Goal: Information Seeking & Learning: Learn about a topic

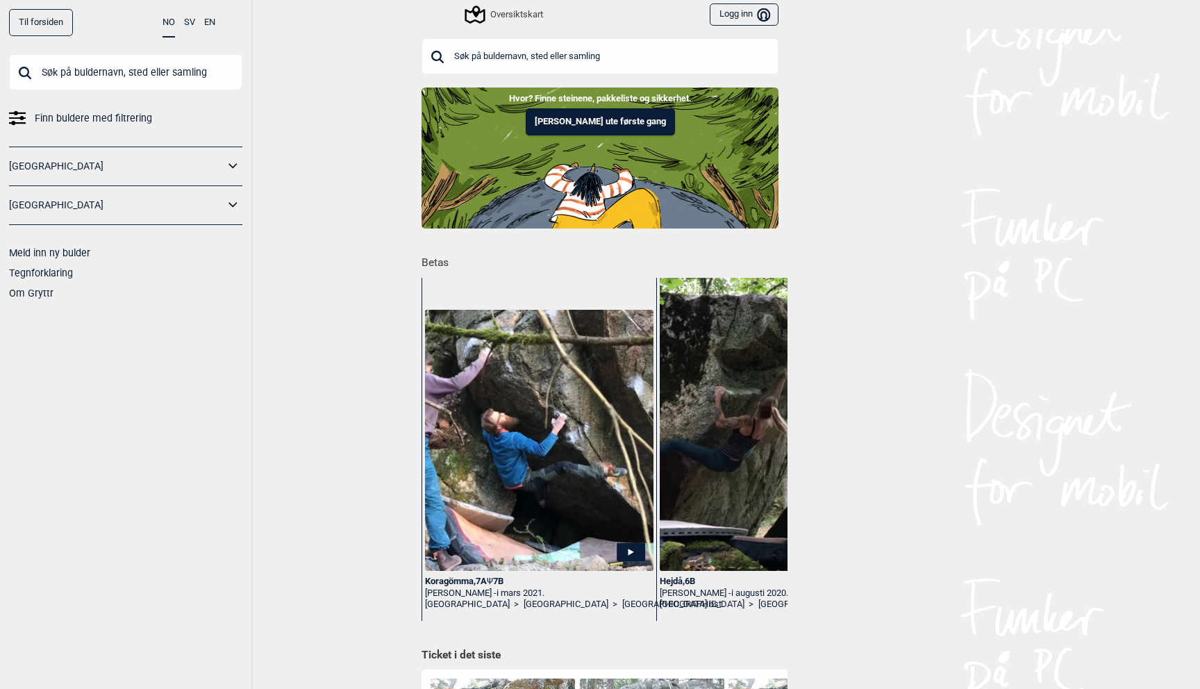
click at [754, 15] on button "Logg inn Bruker" at bounding box center [744, 14] width 69 height 23
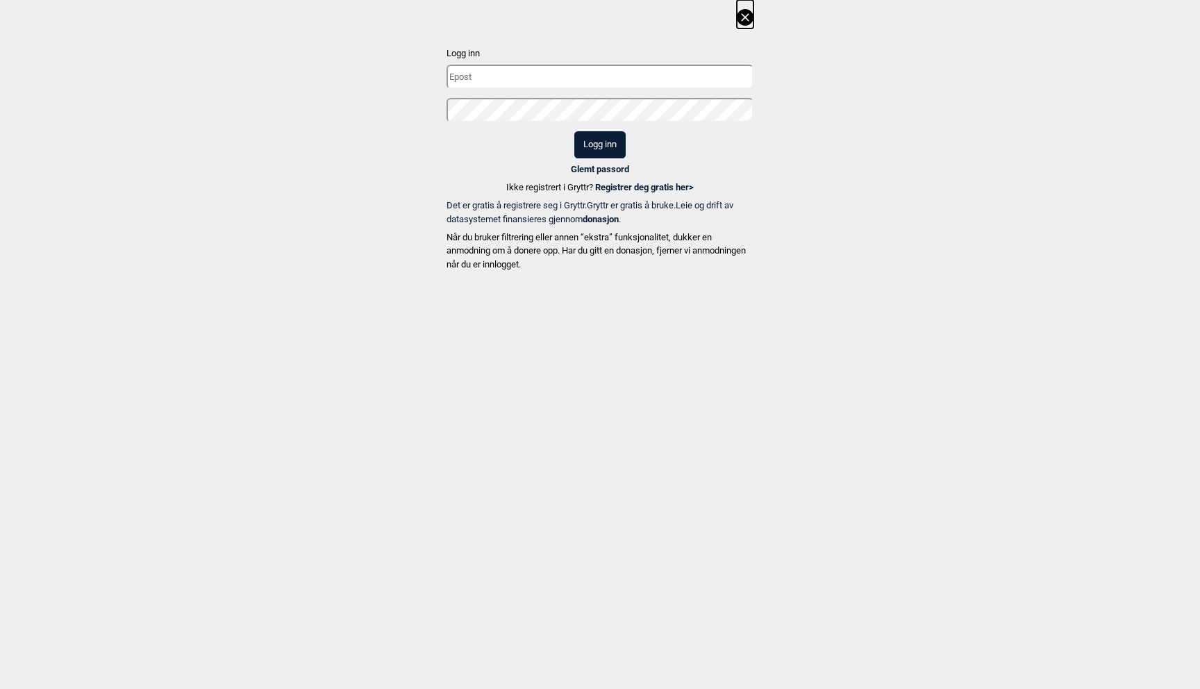
click at [570, 86] on input "text" at bounding box center [600, 77] width 307 height 24
type input "[EMAIL_ADDRESS][DOMAIN_NAME]"
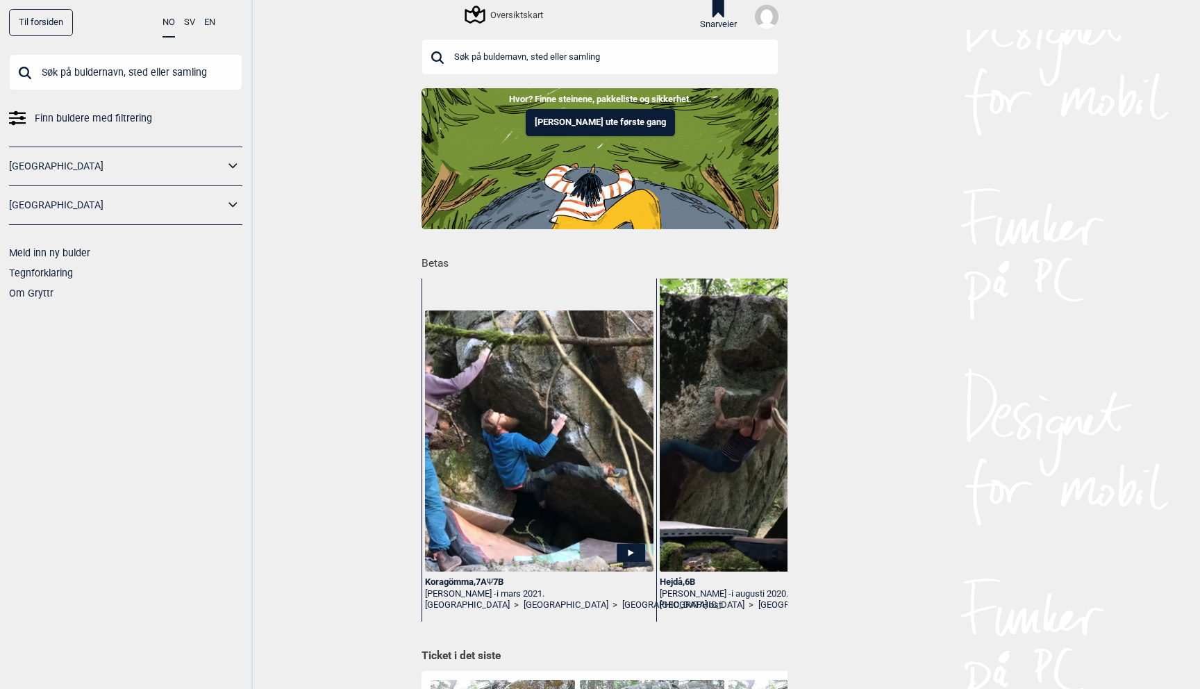
click at [724, 10] on icon at bounding box center [718, 8] width 23 height 17
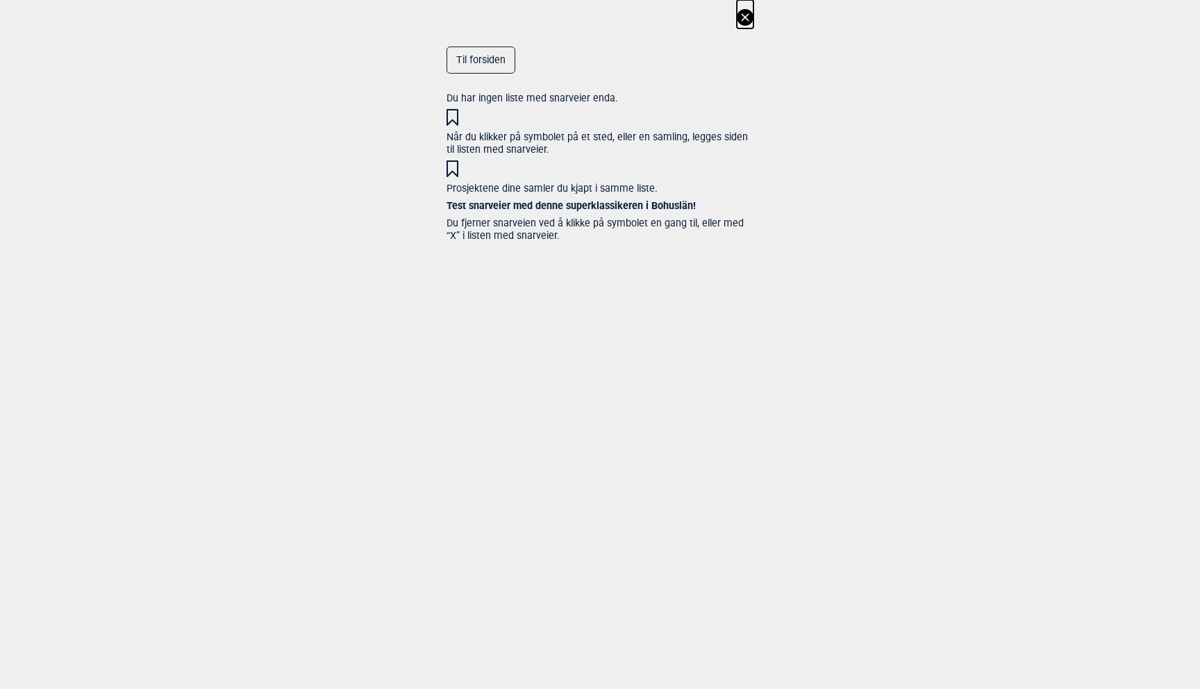
click at [745, 15] on icon at bounding box center [745, 17] width 17 height 17
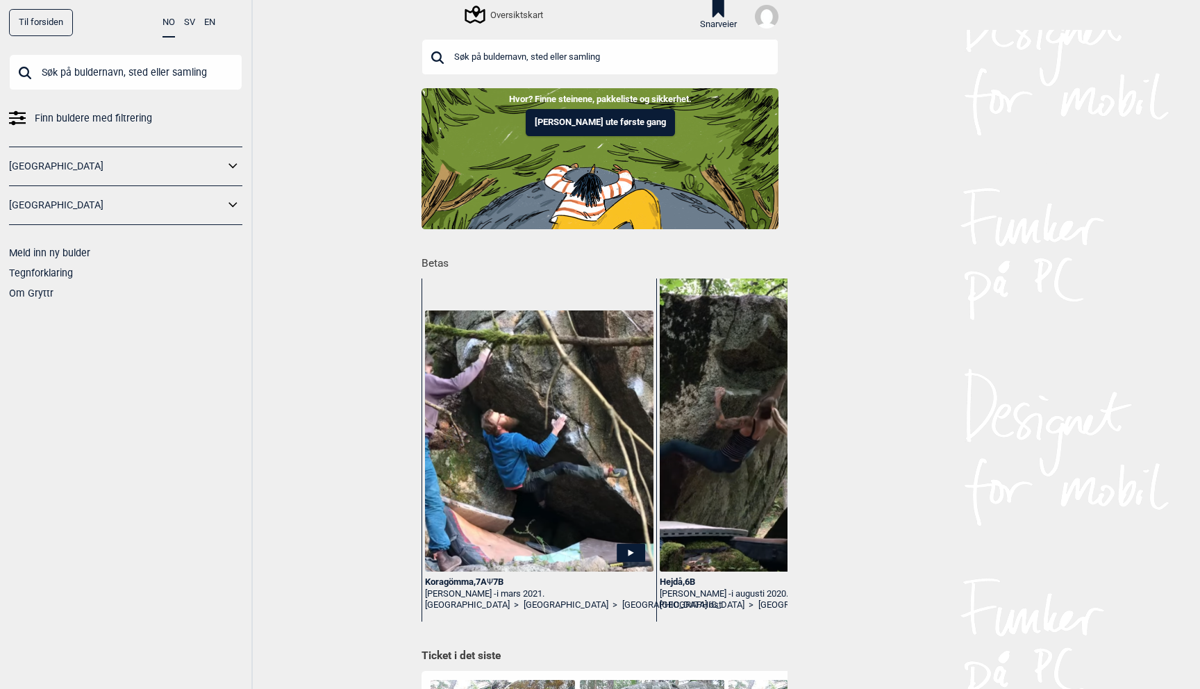
click at [220, 165] on link "[GEOGRAPHIC_DATA]" at bounding box center [116, 166] width 215 height 20
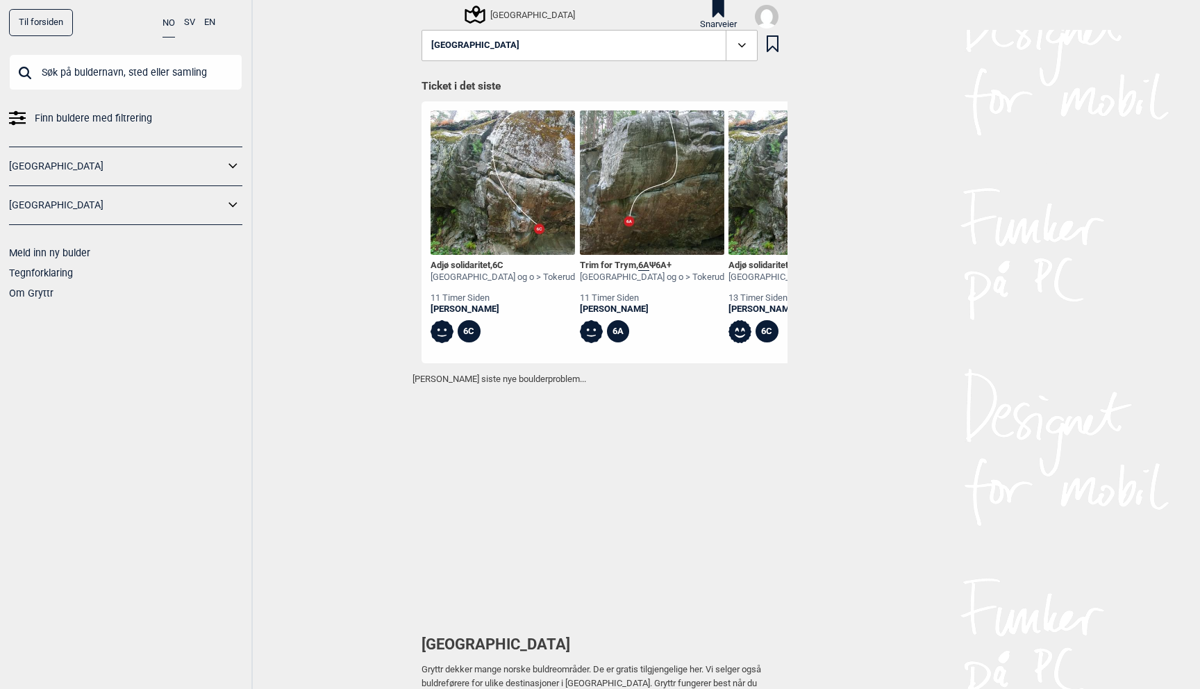
click at [226, 161] on icon at bounding box center [233, 166] width 18 height 20
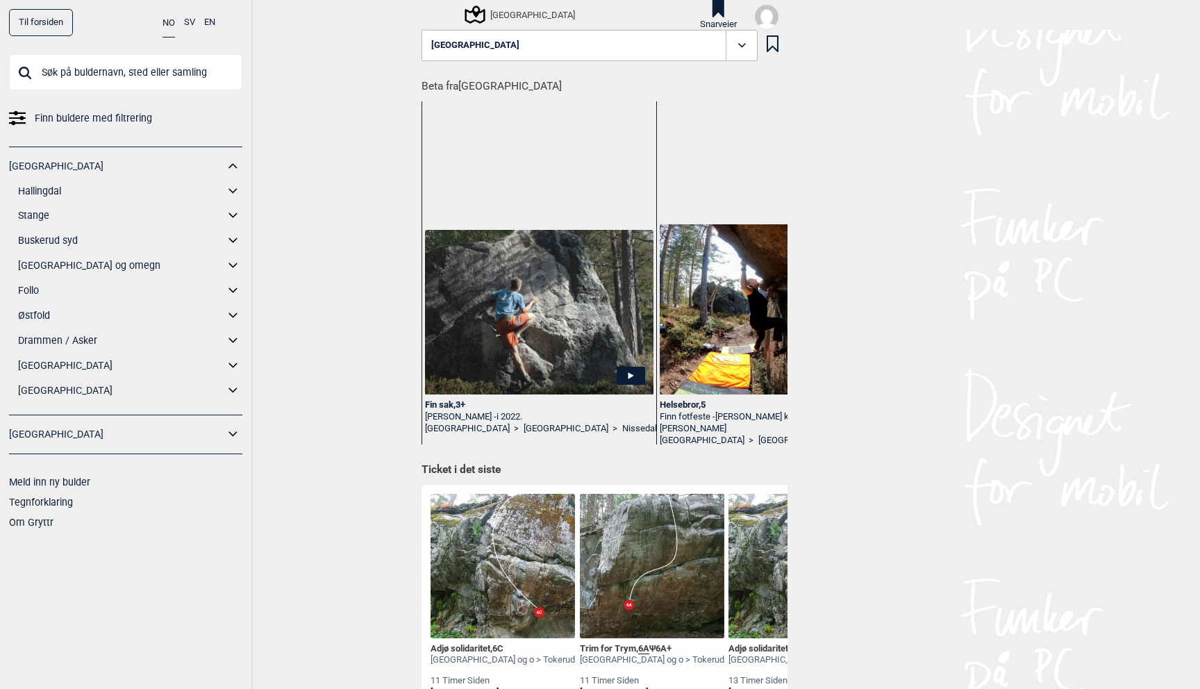
click at [767, 13] on img at bounding box center [767, 17] width 24 height 24
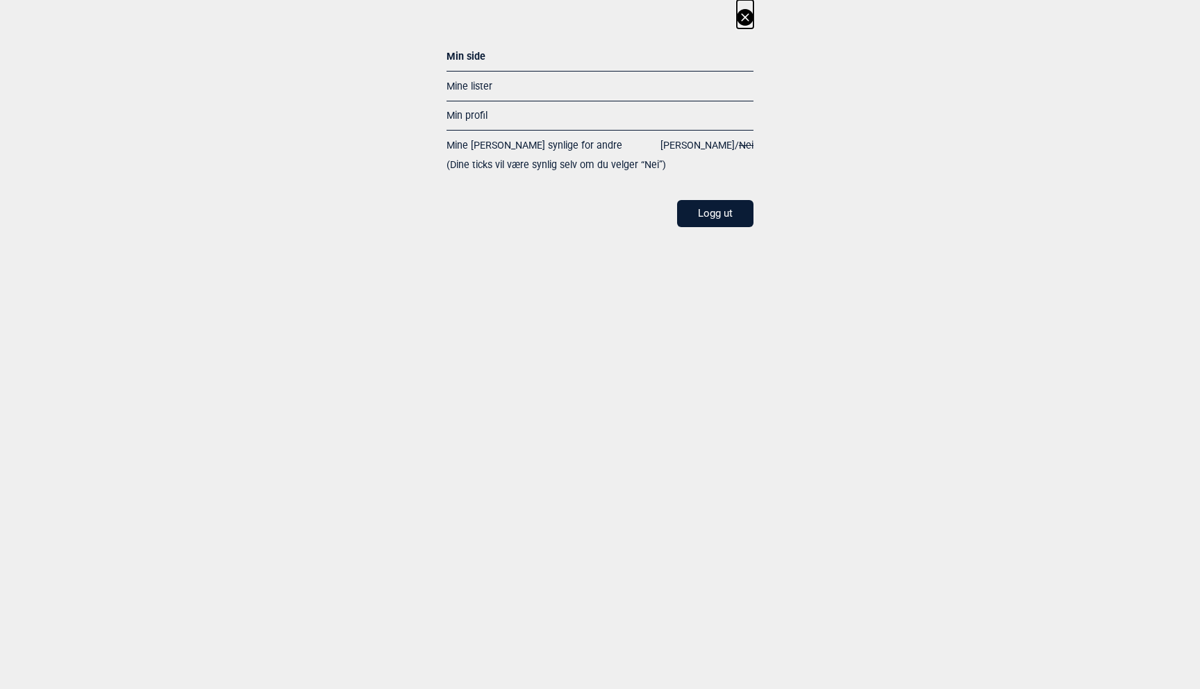
click at [476, 85] on link "Mine lister" at bounding box center [470, 86] width 46 height 11
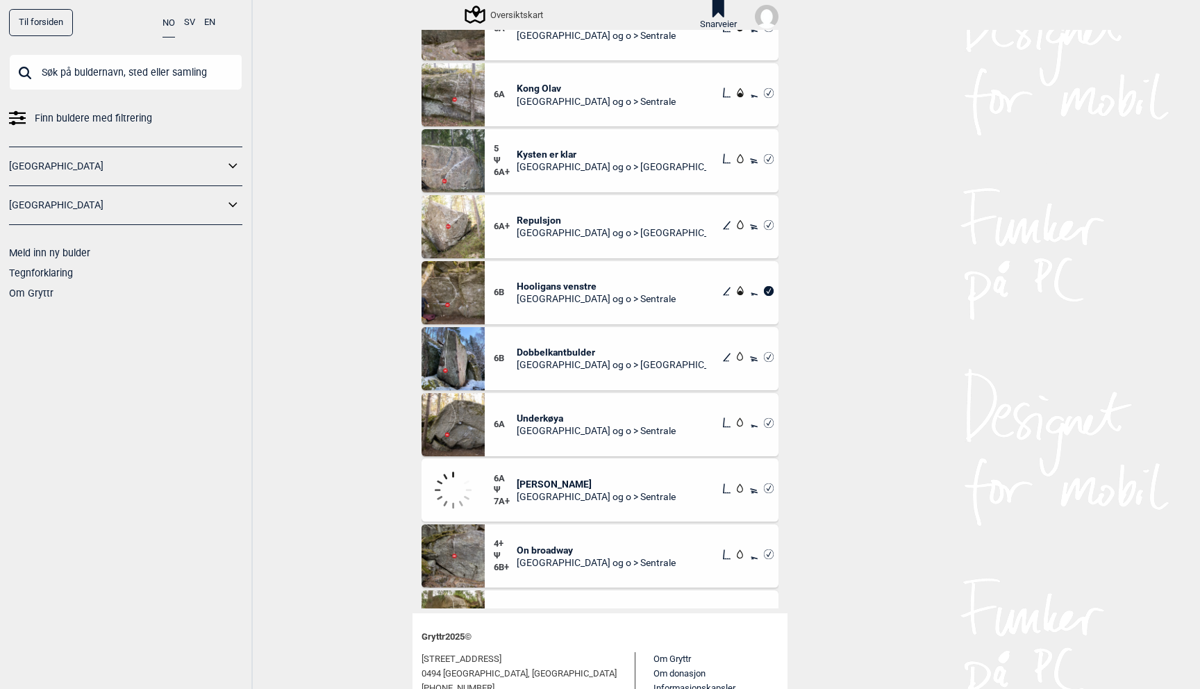
scroll to position [1011, 0]
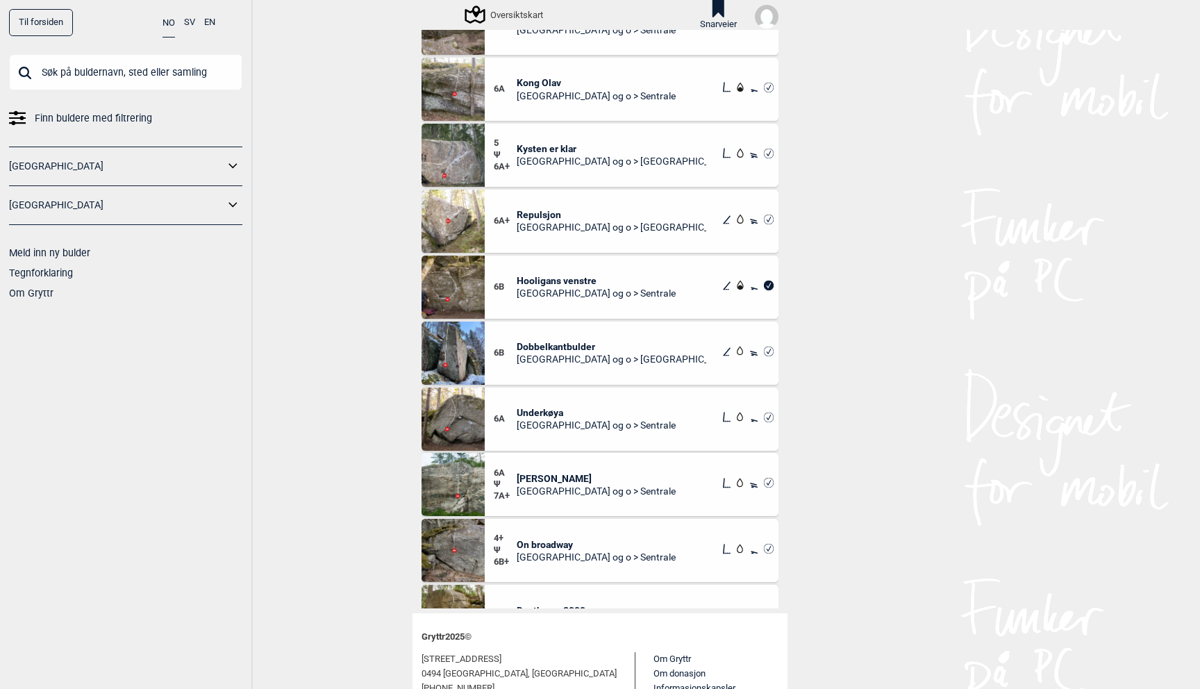
click at [574, 277] on span "Hooligans venstre" at bounding box center [596, 280] width 159 height 13
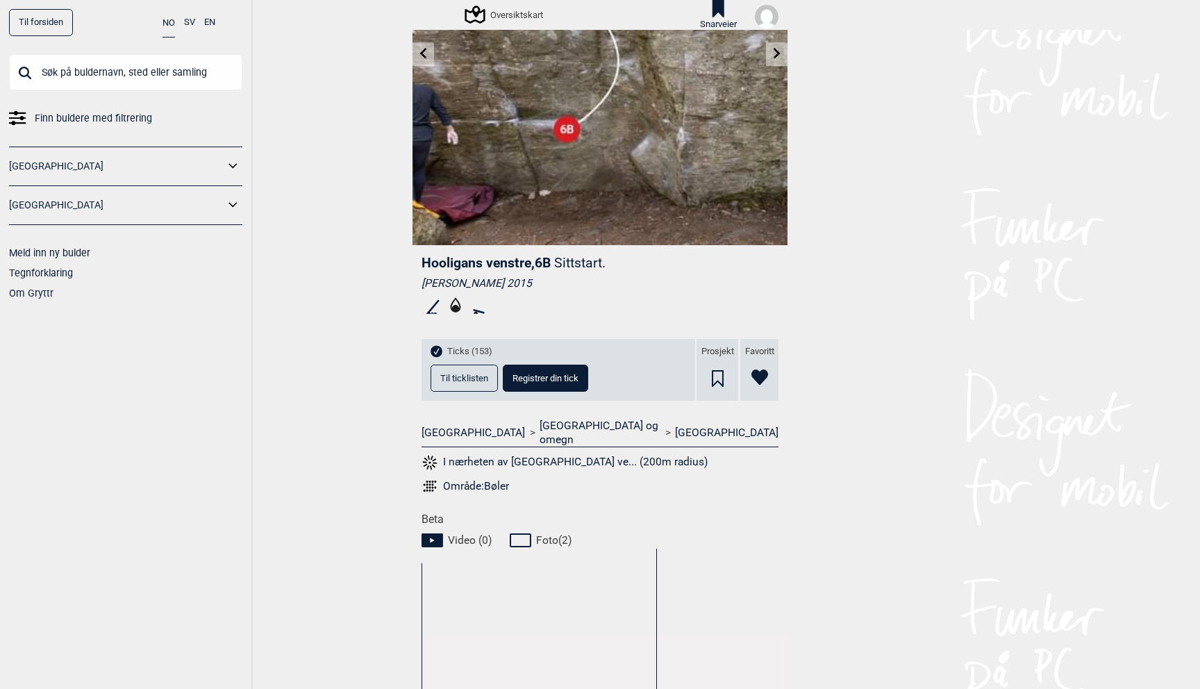
scroll to position [172, 0]
click at [496, 479] on div "Område: Bøler" at bounding box center [476, 486] width 66 height 14
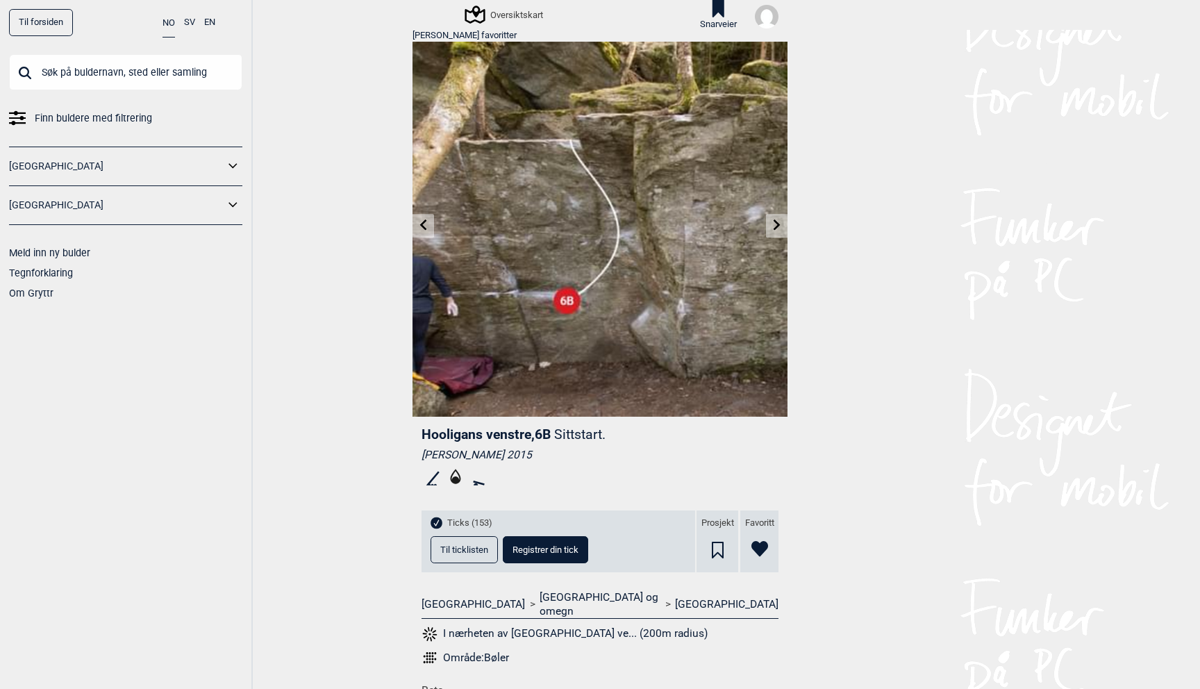
scroll to position [81, 0]
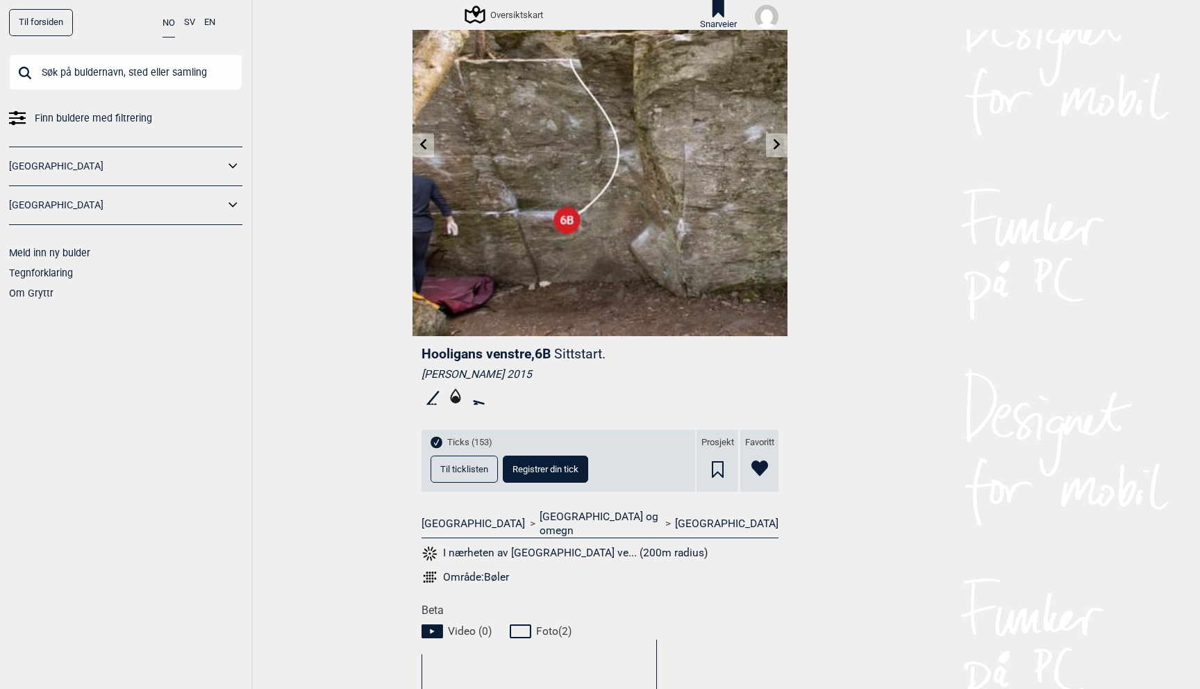
click at [500, 544] on button "I nærheten av [GEOGRAPHIC_DATA] ve... (200m radius)" at bounding box center [565, 553] width 286 height 18
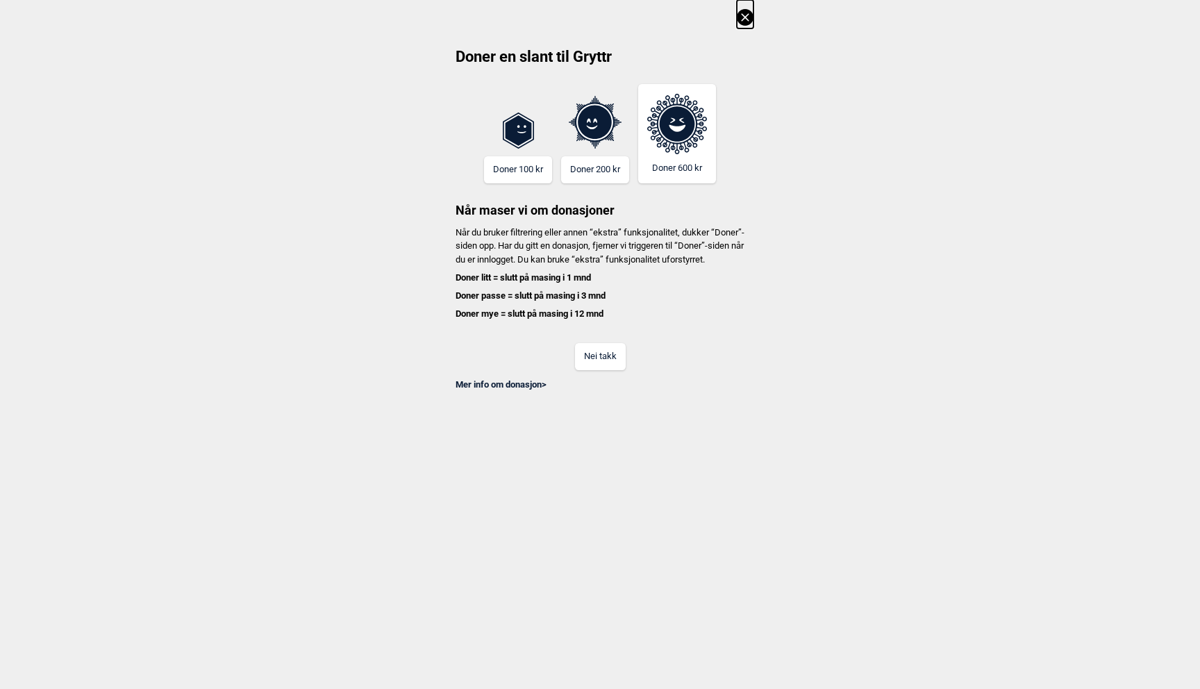
scroll to position [0, 3873]
click at [595, 370] on button "Nei takk" at bounding box center [600, 356] width 51 height 27
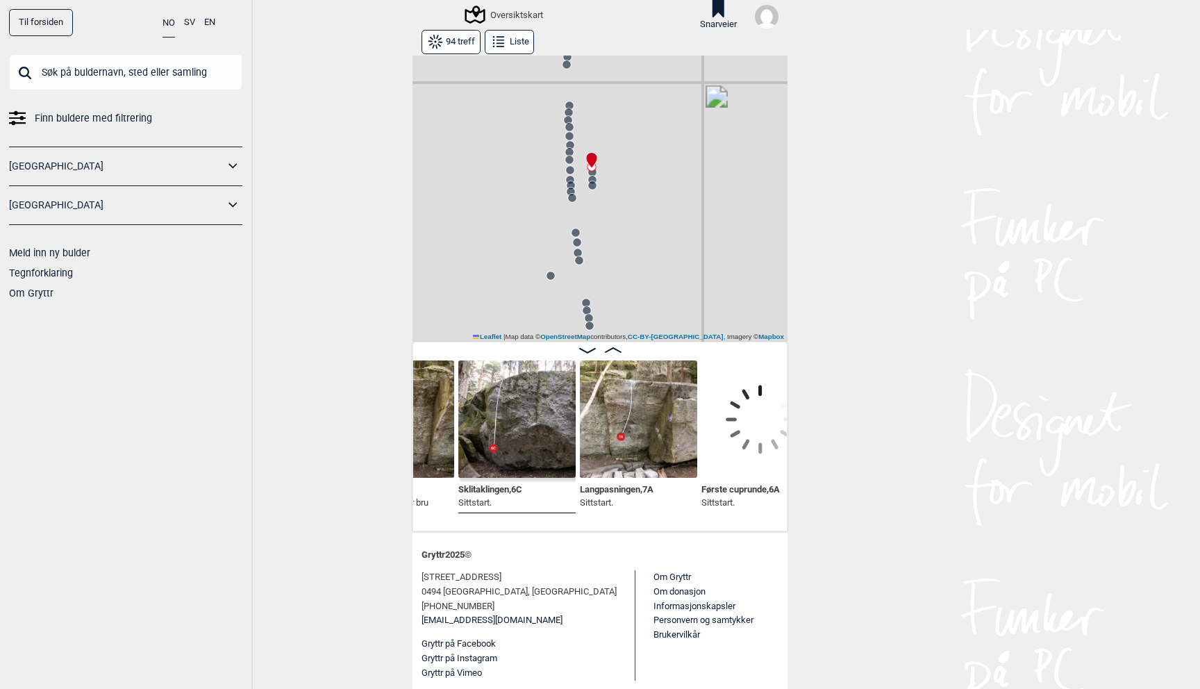
scroll to position [0, 4343]
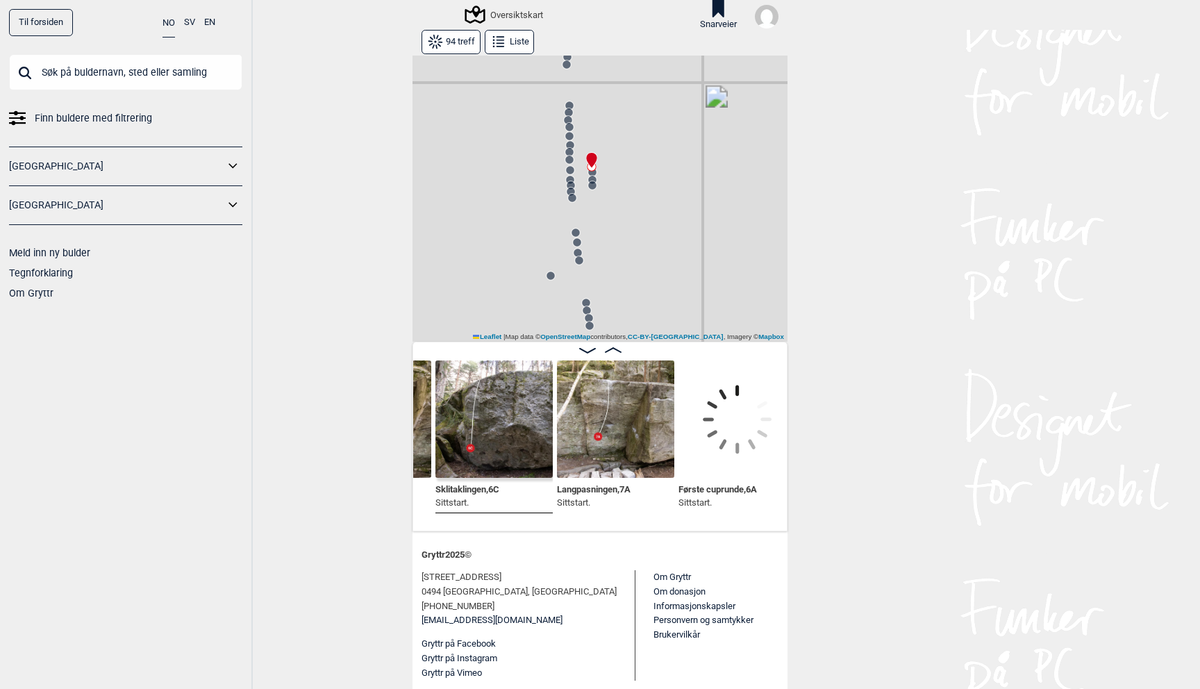
click at [613, 487] on span "Langpasningen , 7A" at bounding box center [594, 487] width 74 height 13
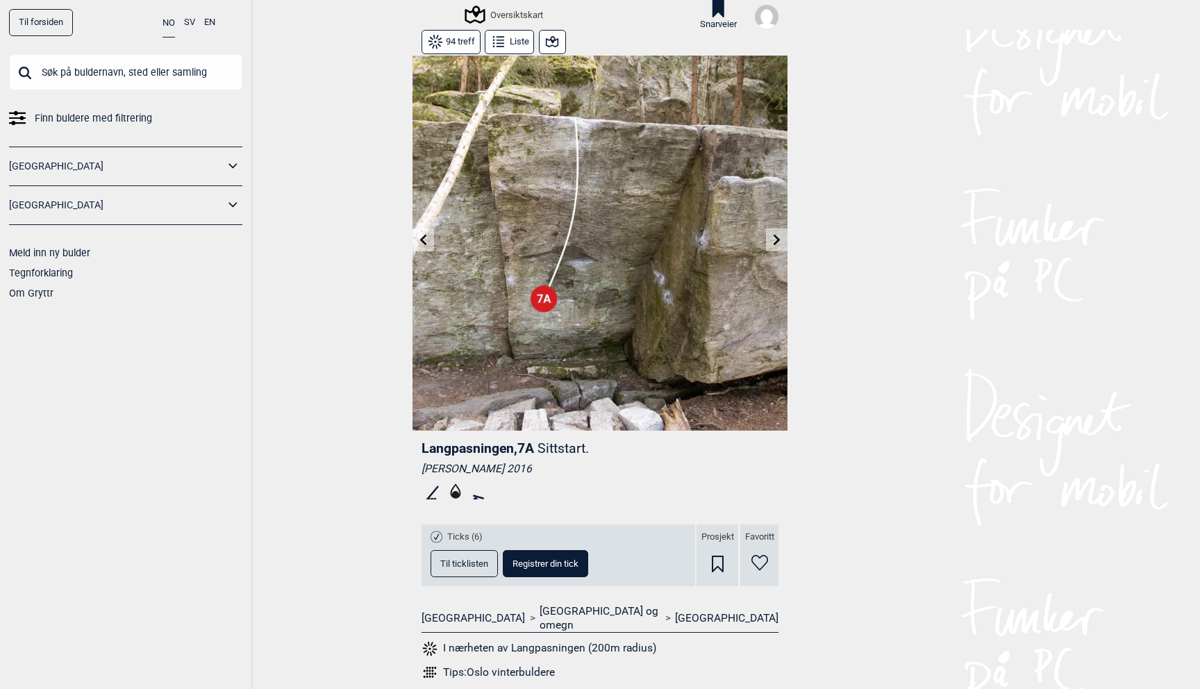
click at [718, 566] on icon at bounding box center [718, 564] width 12 height 17
click at [764, 560] on icon at bounding box center [759, 563] width 17 height 16
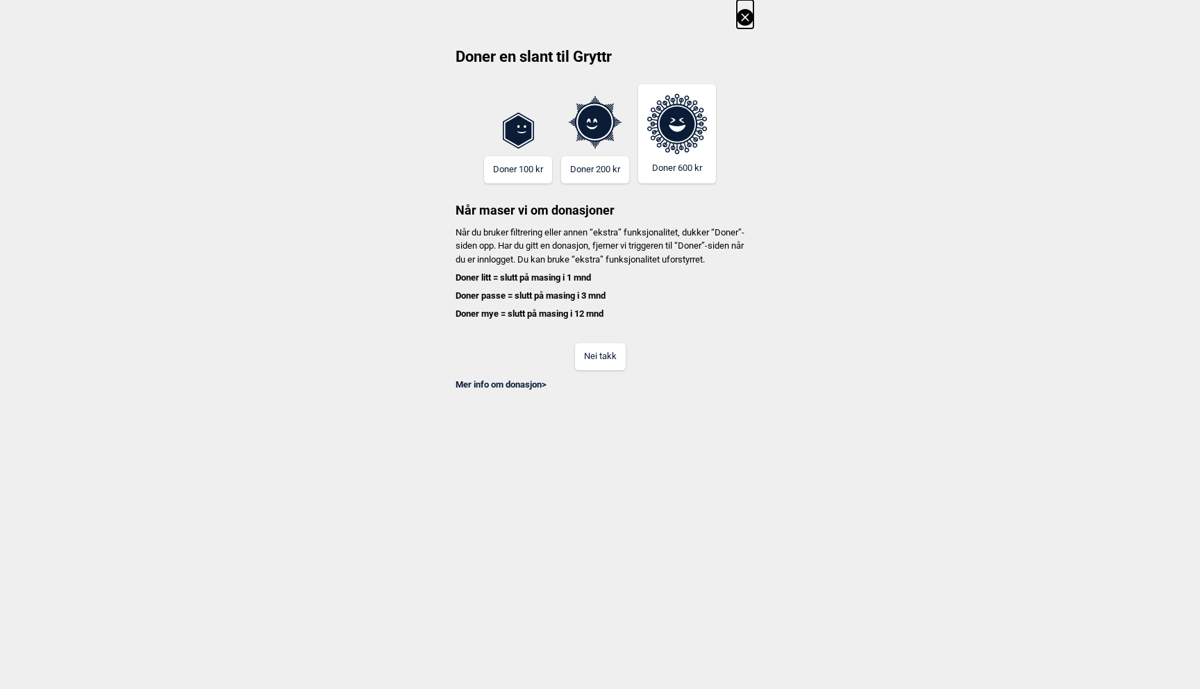
click at [597, 364] on button "Nei takk" at bounding box center [600, 356] width 51 height 27
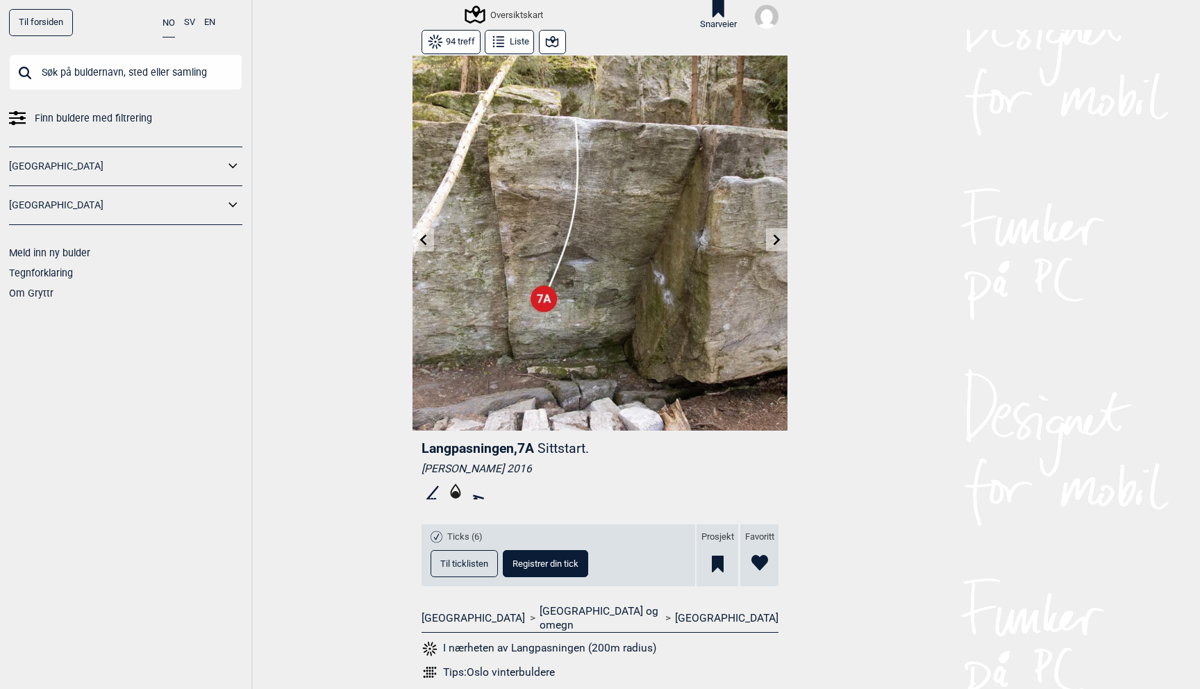
click at [808, 486] on div "Til forsiden NO SV EN Finn buldere med filtrering [GEOGRAPHIC_DATA] [GEOGRAPHIC…" at bounding box center [600, 344] width 1200 height 689
click at [779, 242] on icon at bounding box center [777, 239] width 11 height 11
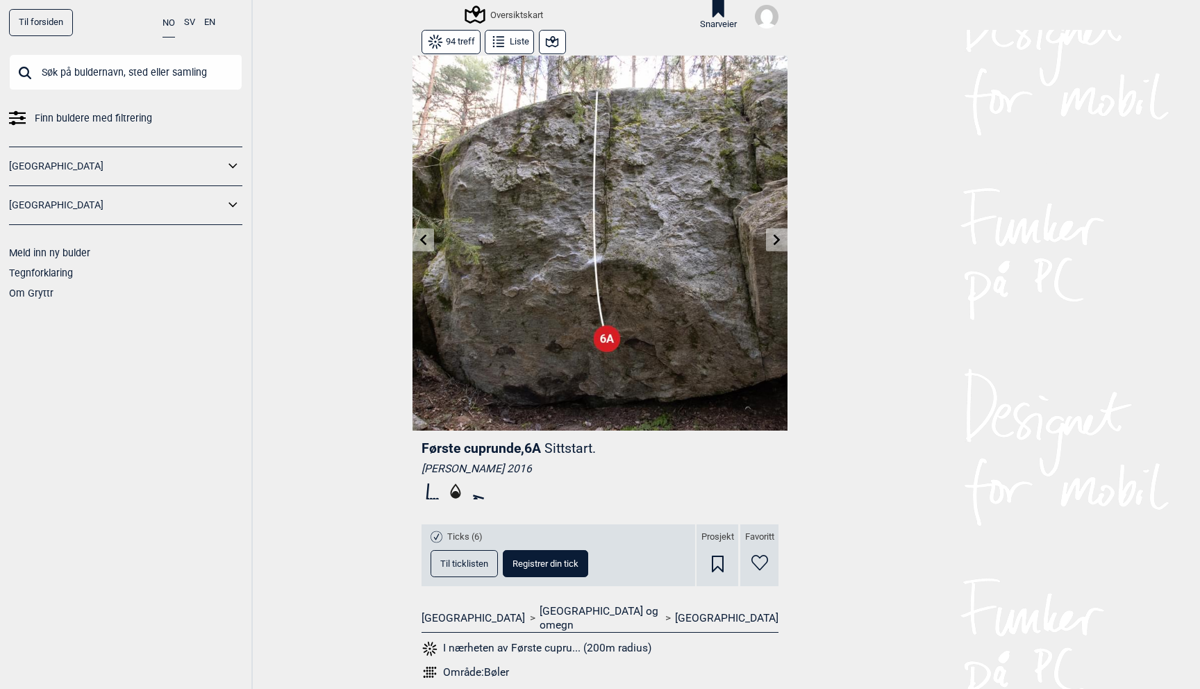
click at [422, 239] on icon at bounding box center [423, 239] width 7 height 11
